Goal: Check status: Check status

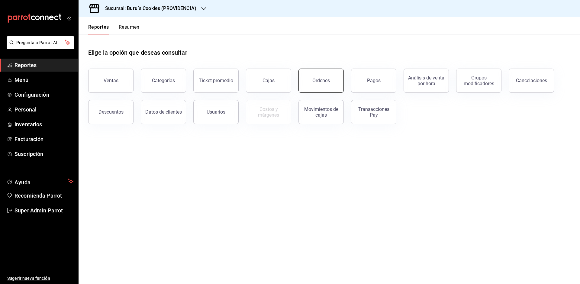
click at [306, 79] on button "Órdenes" at bounding box center [320, 81] width 45 height 24
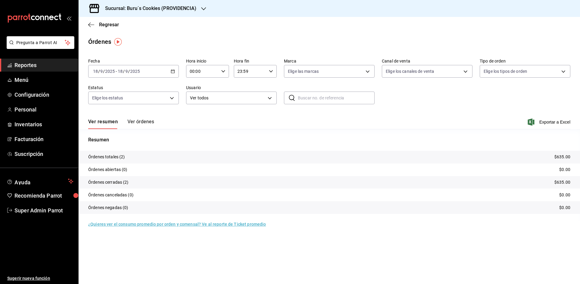
click at [173, 73] on \(Stroke\) "button" at bounding box center [173, 71] width 4 height 3
click at [126, 158] on span "Rango de fechas" at bounding box center [116, 157] width 47 height 6
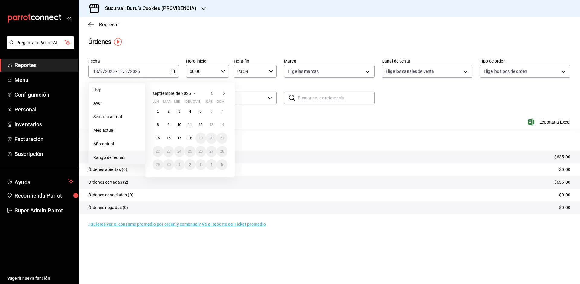
click at [214, 92] on icon "button" at bounding box center [211, 93] width 7 height 7
click at [214, 92] on icon "button" at bounding box center [211, 94] width 7 height 7
click at [214, 92] on icon "button" at bounding box center [211, 93] width 7 height 7
click at [189, 113] on abbr "1" at bounding box center [190, 111] width 2 height 4
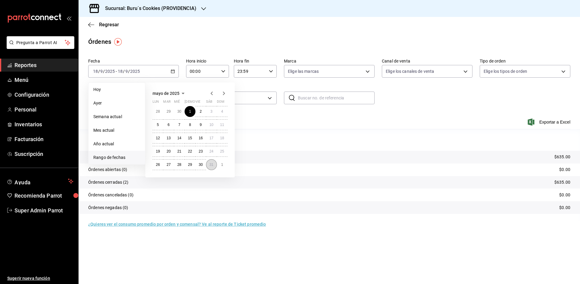
click at [212, 164] on abbr "31" at bounding box center [211, 165] width 4 height 4
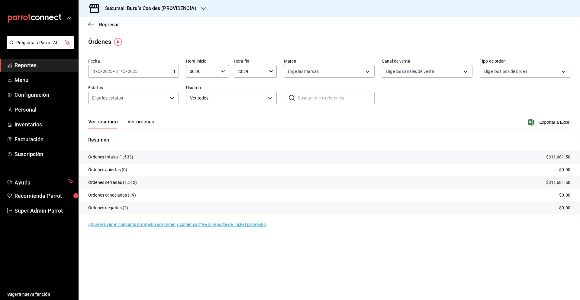
click at [175, 72] on icon "button" at bounding box center [173, 71] width 4 height 4
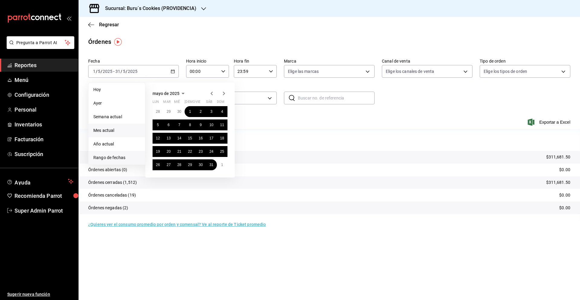
click at [119, 132] on span "Mes actual" at bounding box center [116, 130] width 47 height 6
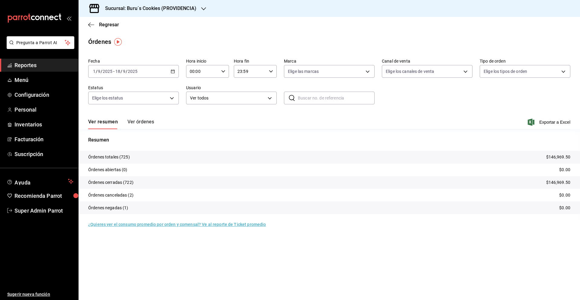
click at [141, 122] on button "Ver órdenes" at bounding box center [140, 124] width 27 height 10
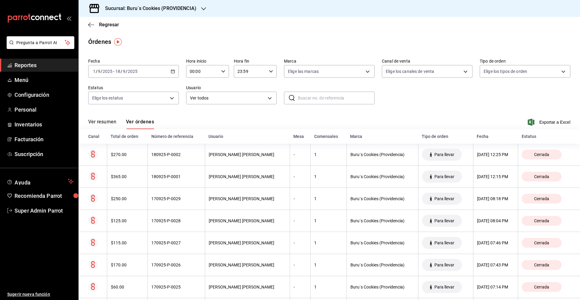
click at [104, 125] on button "Ver resumen" at bounding box center [102, 124] width 28 height 10
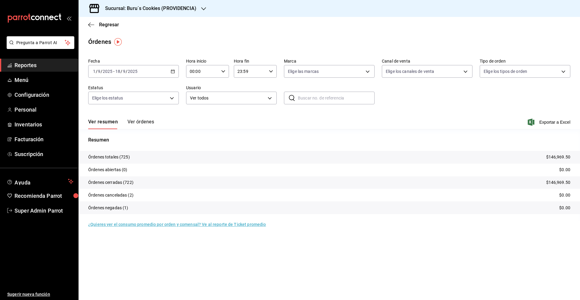
click at [88, 21] on div "Regresar" at bounding box center [330, 24] width 502 height 15
click at [92, 23] on icon "button" at bounding box center [91, 24] width 6 height 5
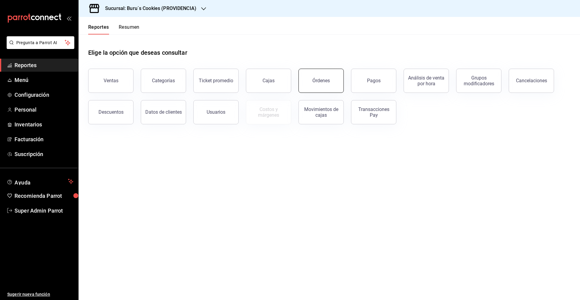
click at [331, 82] on button "Órdenes" at bounding box center [320, 81] width 45 height 24
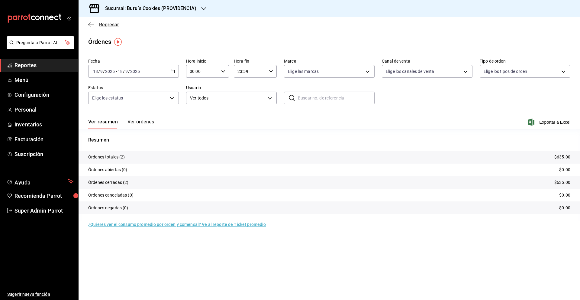
click at [91, 22] on icon "button" at bounding box center [91, 24] width 6 height 5
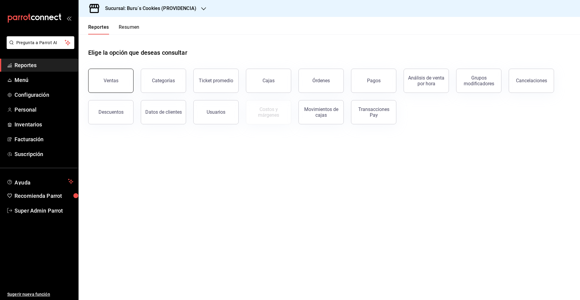
click at [125, 80] on button "Ventas" at bounding box center [110, 81] width 45 height 24
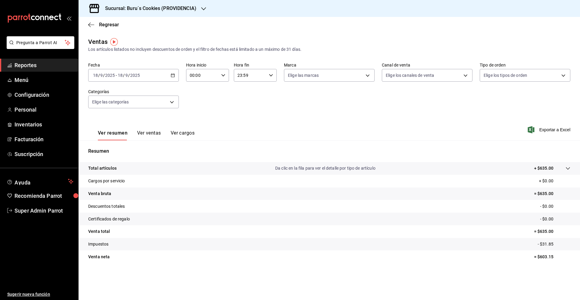
click at [173, 73] on icon "button" at bounding box center [173, 75] width 4 height 4
click at [172, 73] on icon "button" at bounding box center [173, 75] width 4 height 4
click at [125, 148] on span "Rango de fechas" at bounding box center [116, 148] width 47 height 6
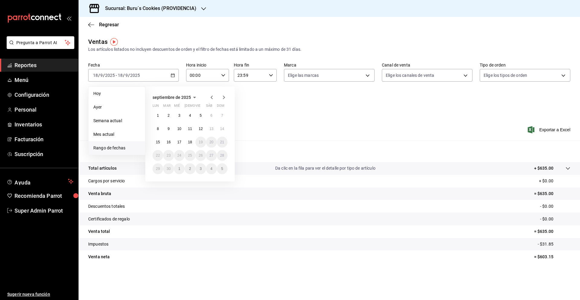
click at [212, 97] on icon "button" at bounding box center [211, 97] width 7 height 7
click at [197, 115] on button "1" at bounding box center [200, 115] width 11 height 11
click at [222, 169] on abbr "31" at bounding box center [222, 168] width 4 height 4
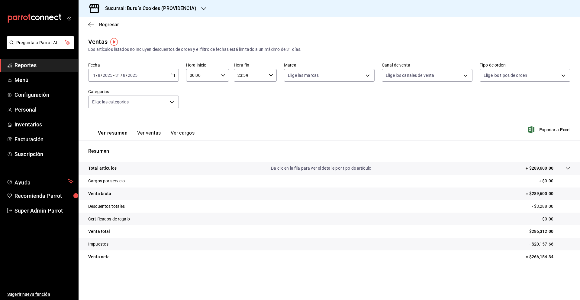
click at [150, 133] on button "Ver ventas" at bounding box center [149, 135] width 24 height 10
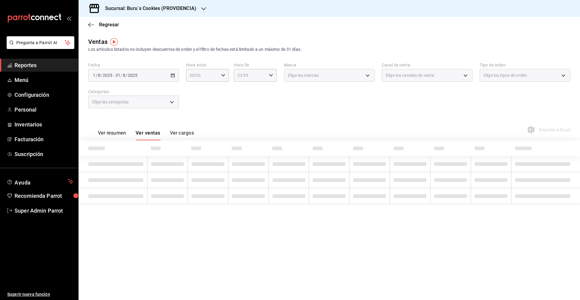
click at [189, 134] on button "Ver cargos" at bounding box center [182, 135] width 24 height 10
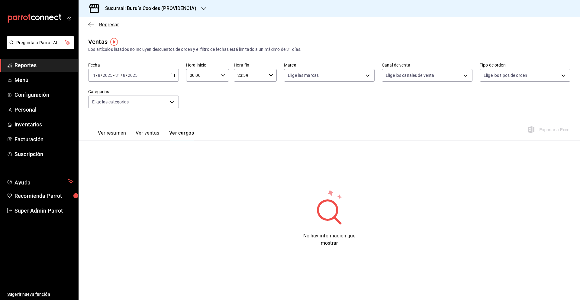
click at [98, 24] on span "Regresar" at bounding box center [103, 25] width 31 height 6
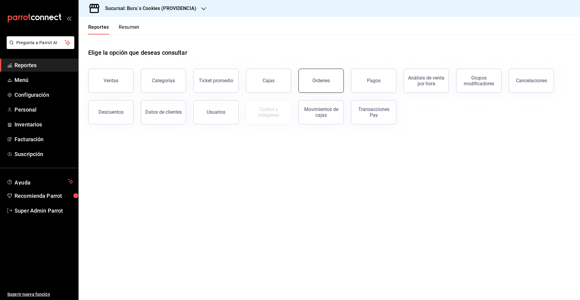
click at [339, 77] on button "Órdenes" at bounding box center [320, 81] width 45 height 24
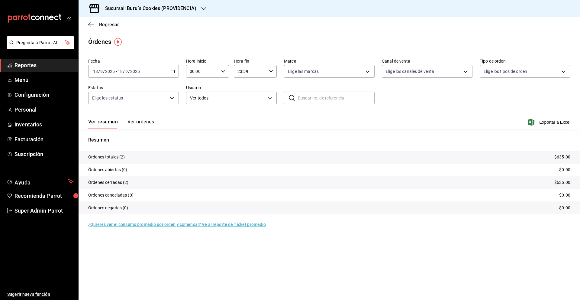
click at [174, 72] on \(Stroke\) "button" at bounding box center [173, 71] width 4 height 3
click at [120, 156] on span "Rango de fechas" at bounding box center [116, 157] width 47 height 6
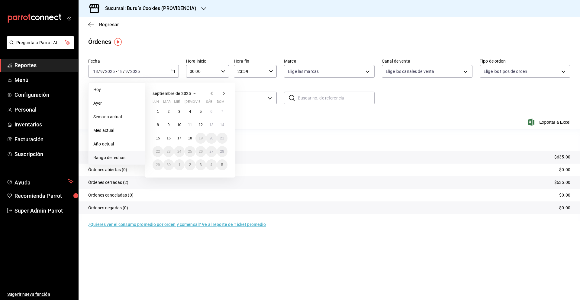
click at [214, 92] on icon "button" at bounding box center [211, 93] width 7 height 7
click at [198, 109] on button "1" at bounding box center [200, 111] width 11 height 11
click at [224, 163] on button "31" at bounding box center [222, 164] width 11 height 11
